Goal: Information Seeking & Learning: Find specific fact

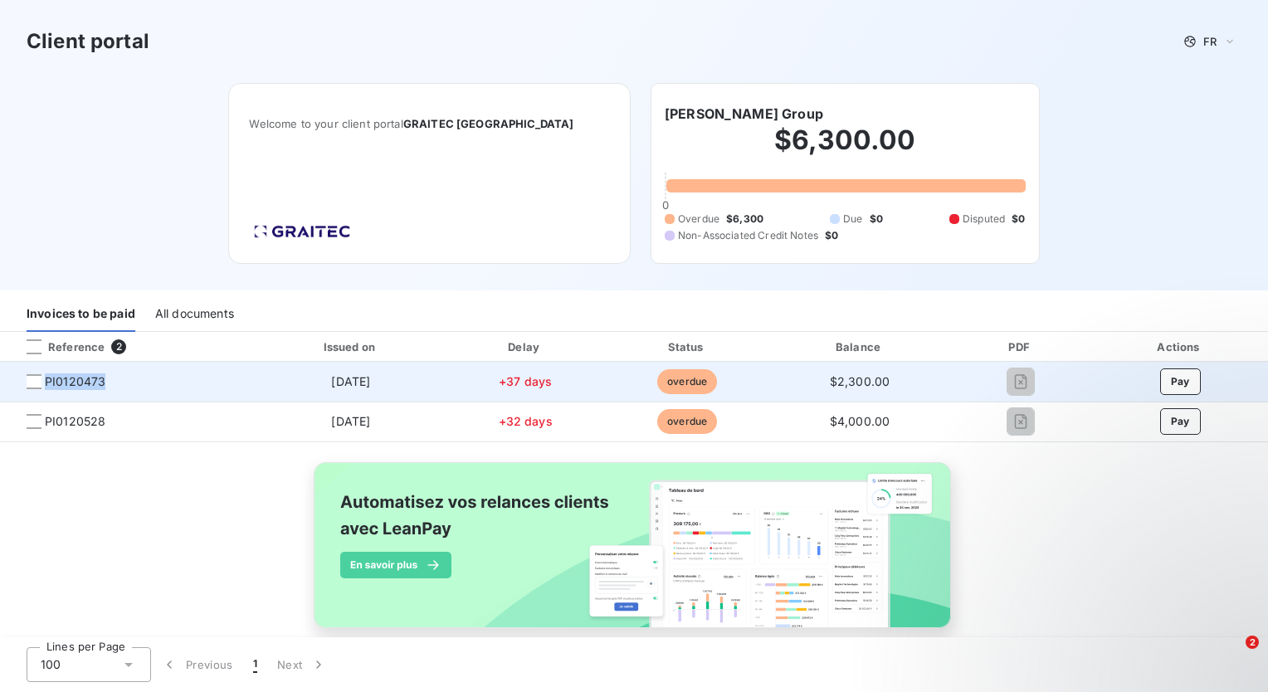
drag, startPoint x: 119, startPoint y: 379, endPoint x: 48, endPoint y: 377, distance: 70.6
click at [48, 377] on span "PI0120473" at bounding box center [127, 382] width 229 height 17
drag, startPoint x: 48, startPoint y: 377, endPoint x: 60, endPoint y: 383, distance: 13.0
copy span "PI0120473"
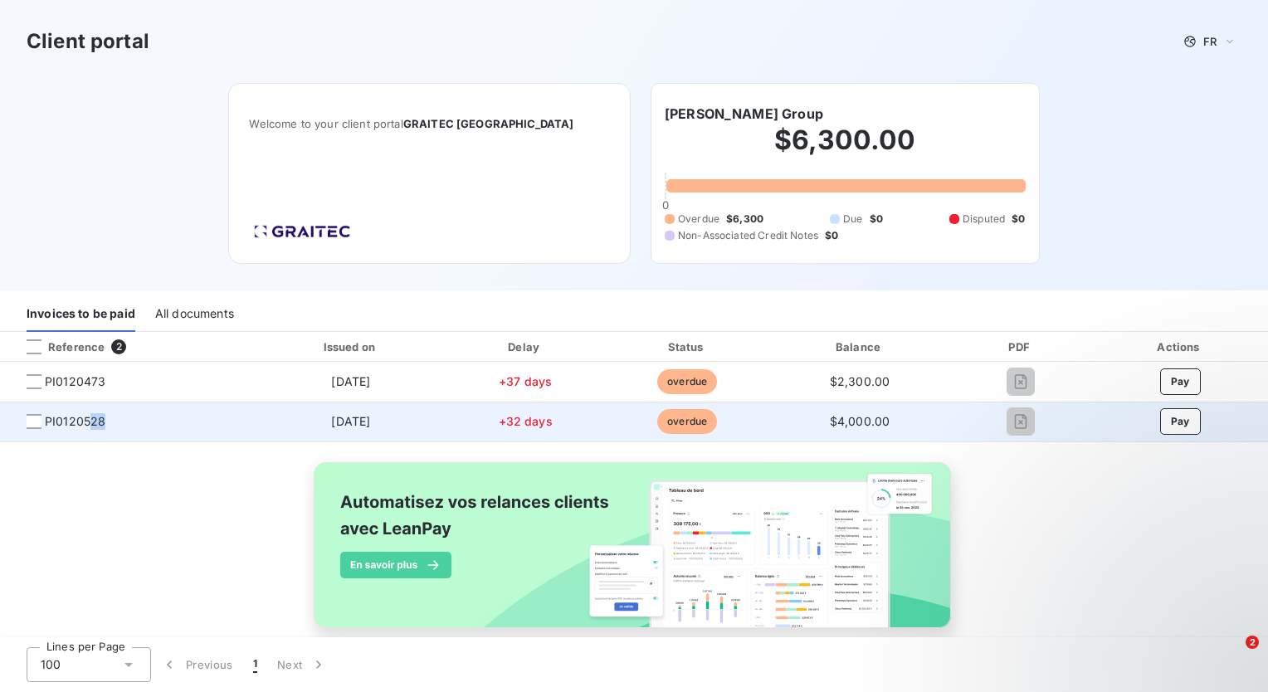
drag, startPoint x: 123, startPoint y: 420, endPoint x: 92, endPoint y: 413, distance: 31.6
click at [92, 413] on span "PI0120528" at bounding box center [127, 421] width 229 height 17
click at [112, 426] on span "PI0120528" at bounding box center [127, 421] width 229 height 17
drag, startPoint x: 45, startPoint y: 416, endPoint x: 105, endPoint y: 420, distance: 59.9
click at [105, 420] on span "PI0120528" at bounding box center [127, 421] width 229 height 17
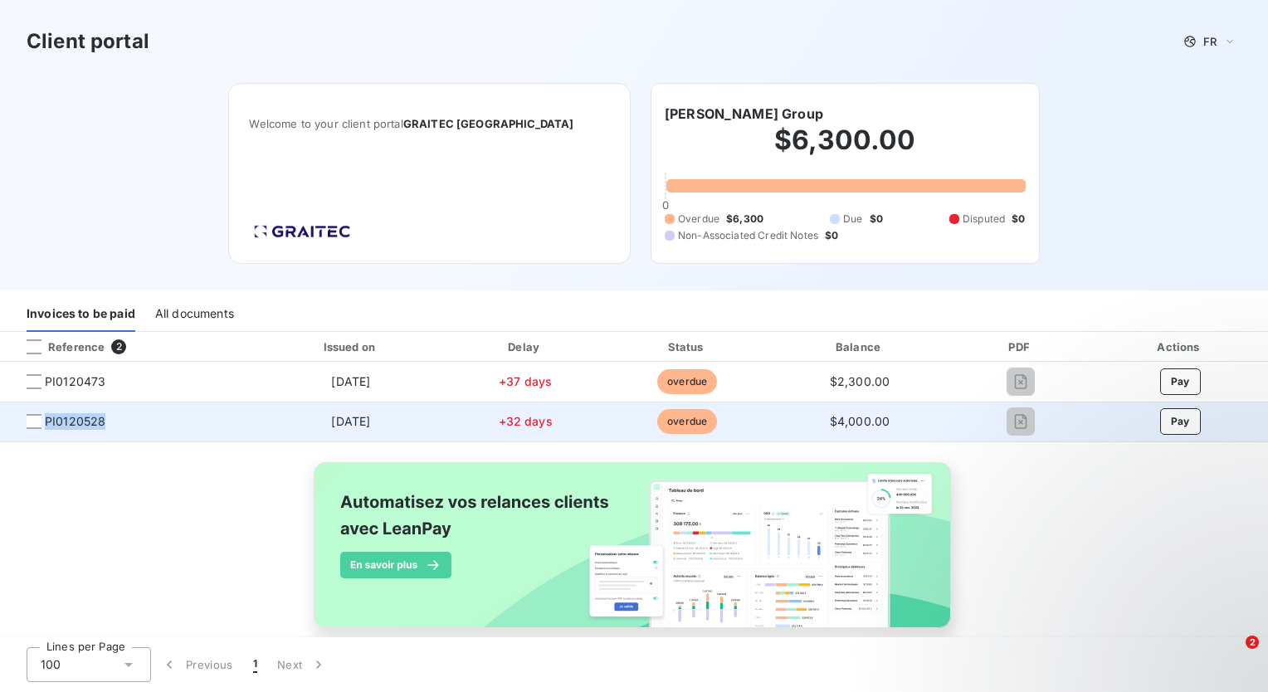
drag, startPoint x: 105, startPoint y: 420, endPoint x: 91, endPoint y: 418, distance: 13.4
copy span "PI0120528"
